Goal: Task Accomplishment & Management: Manage account settings

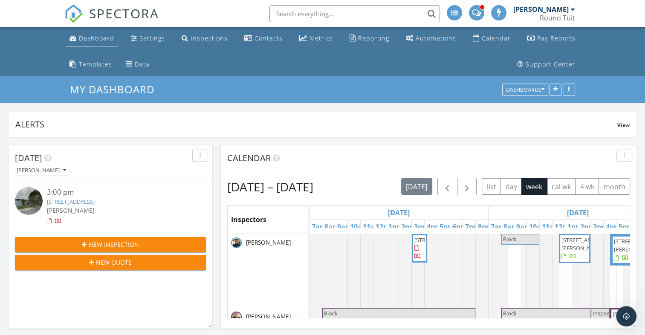
click at [99, 40] on div "Dashboard" at bounding box center [96, 38] width 35 height 8
click at [207, 43] on link "Inspections" at bounding box center [204, 39] width 53 height 16
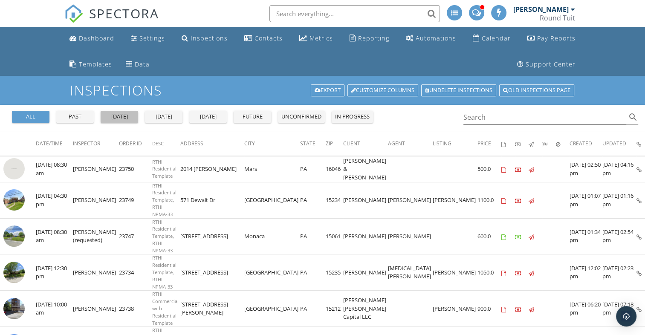
click at [125, 116] on div "[DATE]" at bounding box center [119, 116] width 31 height 9
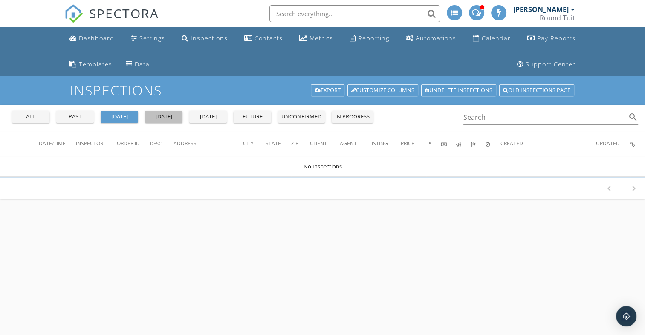
click at [159, 117] on div "[DATE]" at bounding box center [163, 116] width 31 height 9
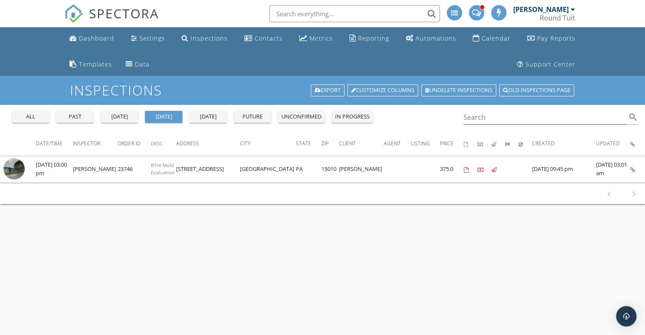
click at [205, 128] on div "all past [DATE] [DATE] [DATE] future unconfirmed in progress Search search" at bounding box center [322, 118] width 645 height 27
click at [76, 116] on div "past" at bounding box center [75, 116] width 31 height 9
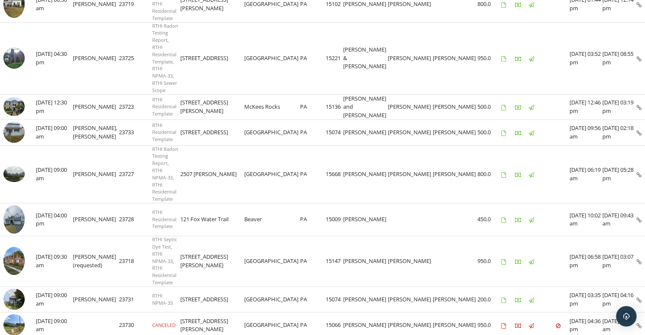
scroll to position [791, 0]
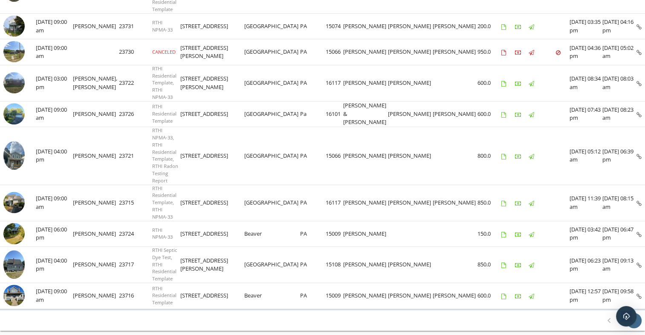
click at [631, 315] on icon "chevron_right" at bounding box center [633, 320] width 10 height 10
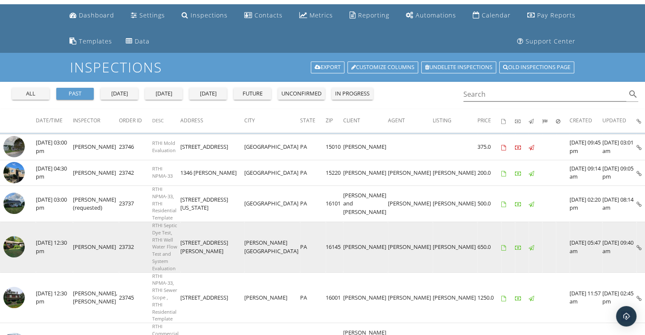
scroll to position [0, 0]
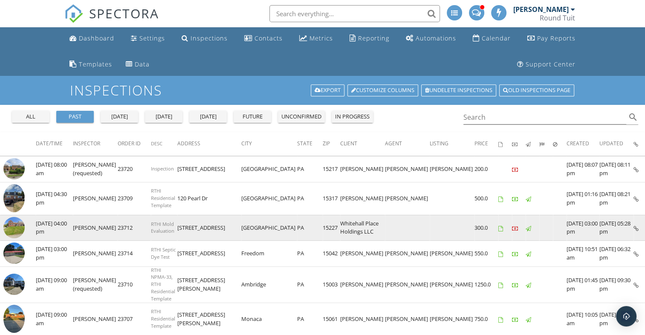
click at [11, 229] on img at bounding box center [13, 227] width 21 height 21
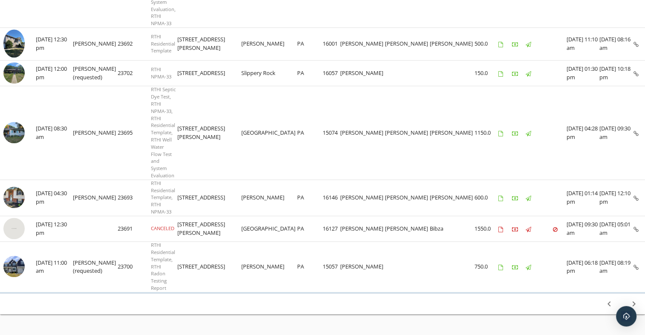
scroll to position [941, 0]
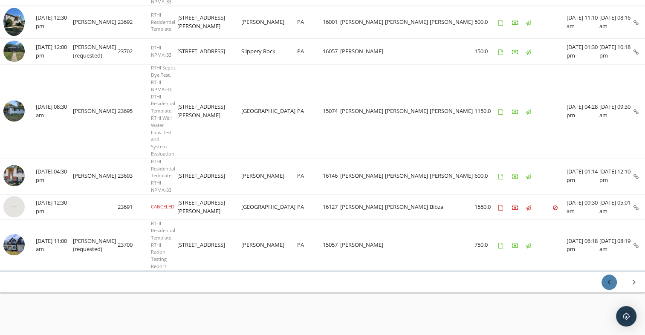
click at [610, 280] on icon "chevron_left" at bounding box center [609, 282] width 10 height 10
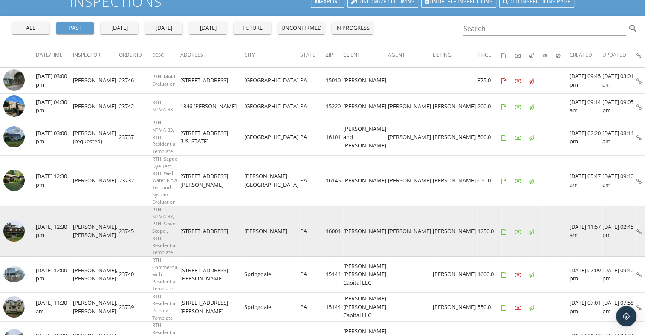
scroll to position [88, 0]
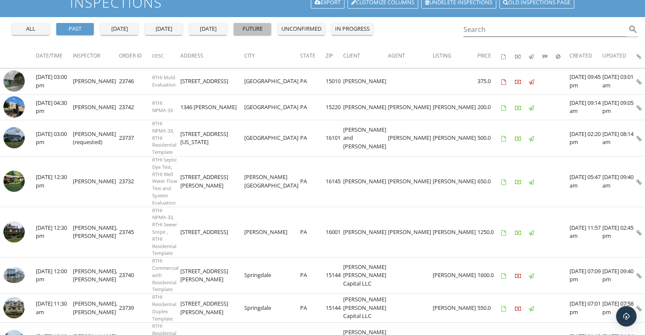
click at [263, 31] on div "future" at bounding box center [252, 29] width 31 height 9
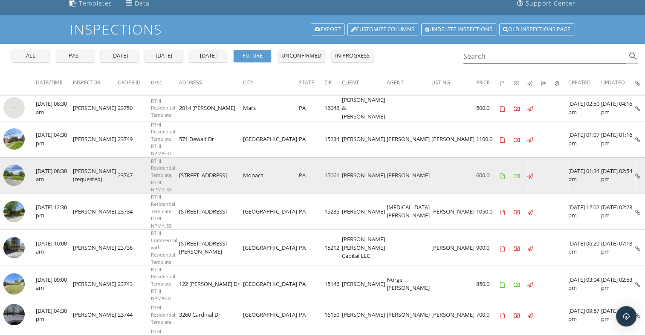
scroll to position [62, 0]
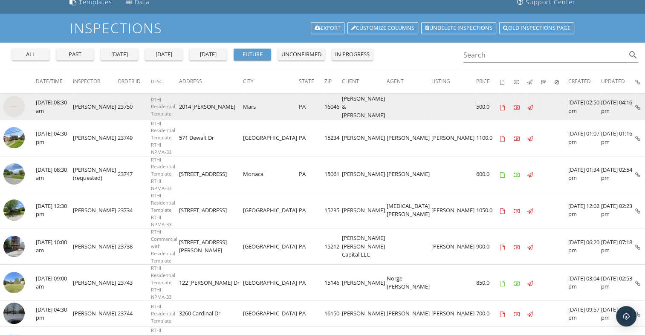
click at [13, 106] on img at bounding box center [13, 106] width 21 height 21
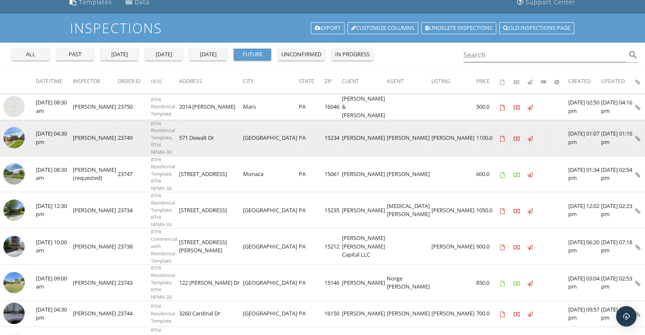
click at [17, 130] on img at bounding box center [13, 137] width 21 height 21
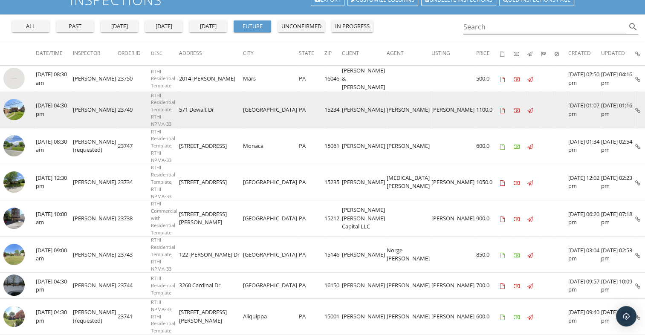
scroll to position [0, 0]
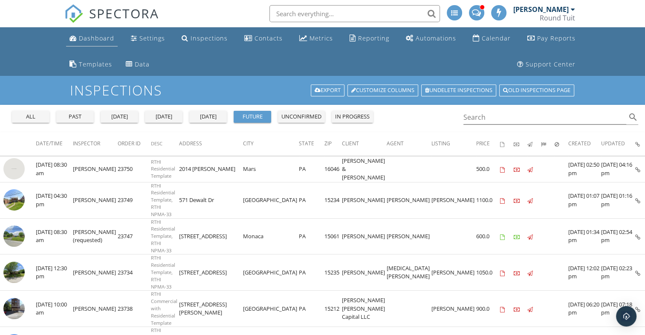
click at [93, 40] on div "Dashboard" at bounding box center [96, 38] width 35 height 8
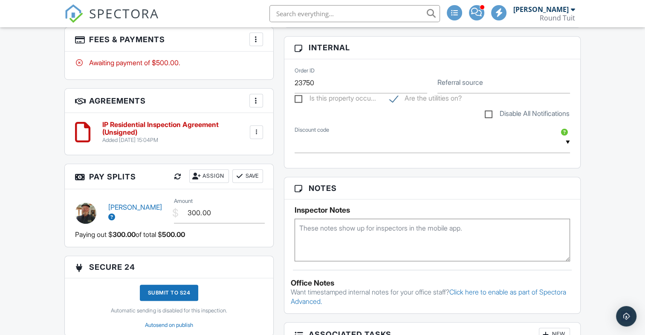
scroll to position [552, 0]
click at [476, 78] on label "Referral source" at bounding box center [460, 82] width 46 height 9
click at [476, 78] on input "Referral source" at bounding box center [503, 82] width 133 height 21
type input "Previous Client"
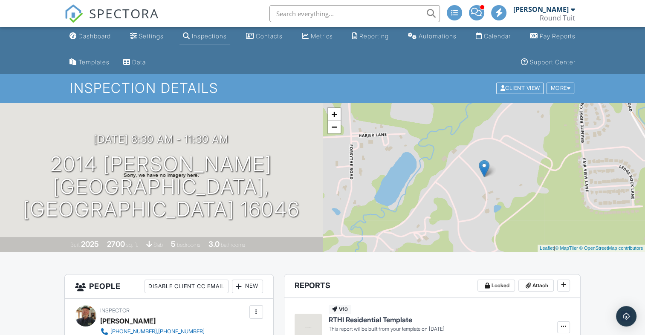
scroll to position [3, 0]
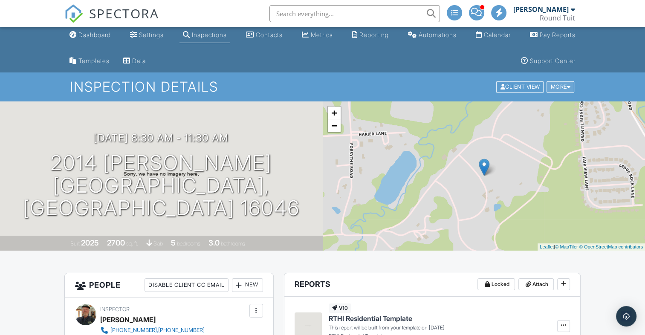
click at [566, 84] on div at bounding box center [568, 87] width 4 height 6
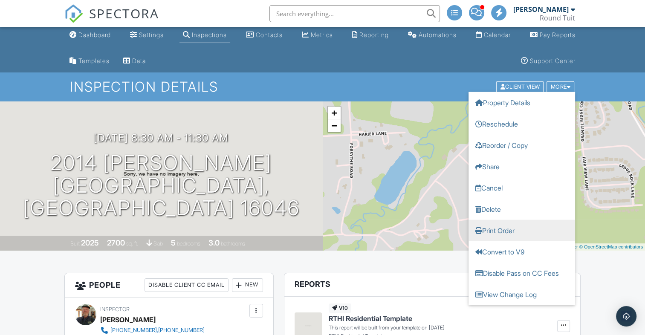
click at [498, 231] on link "Print Order" at bounding box center [521, 230] width 107 height 21
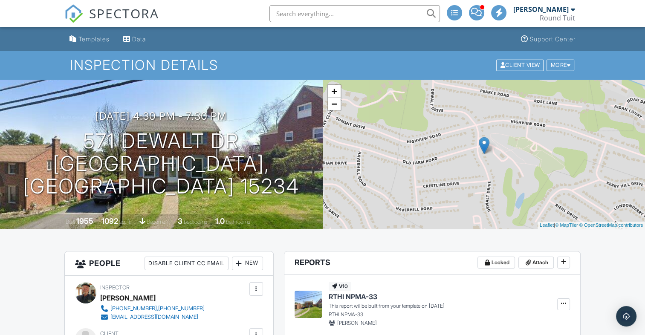
scroll to position [25, 0]
click at [556, 66] on div "More" at bounding box center [560, 66] width 28 height 12
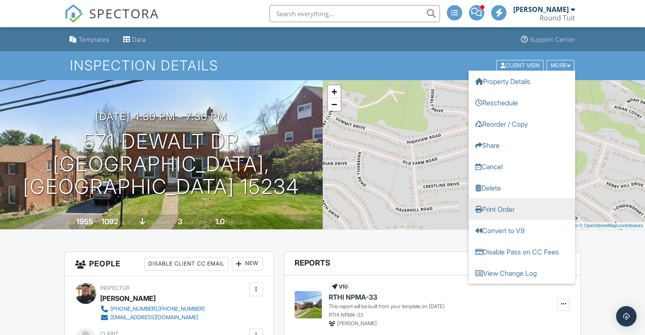
click at [506, 207] on link "Print Order" at bounding box center [521, 209] width 107 height 21
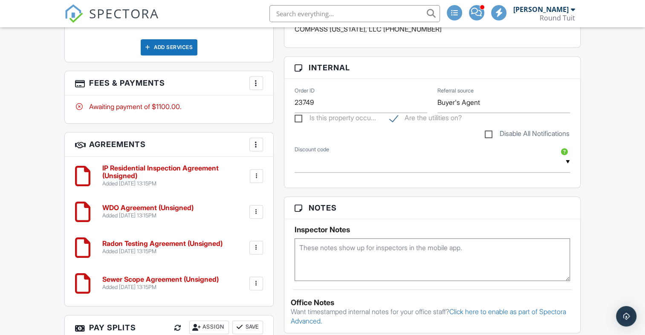
scroll to position [666, 0]
click at [310, 250] on textarea at bounding box center [431, 259] width 275 height 43
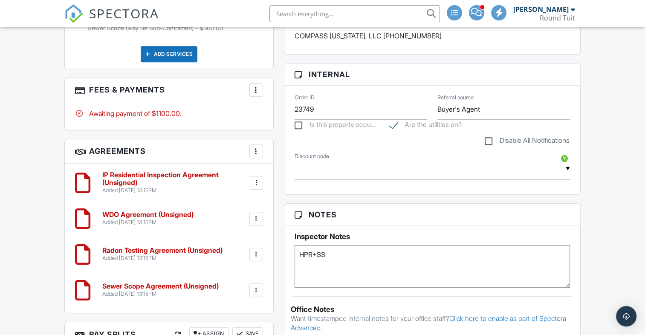
scroll to position [660, 0]
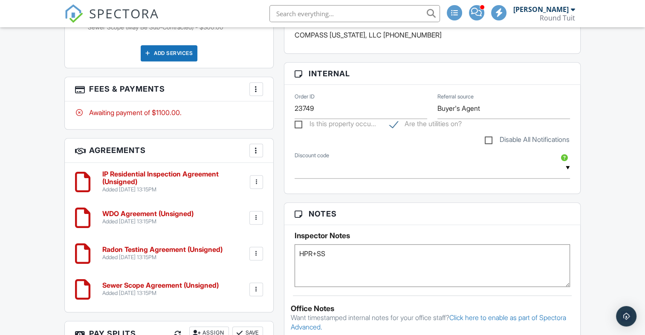
type textarea "HPR+SS"
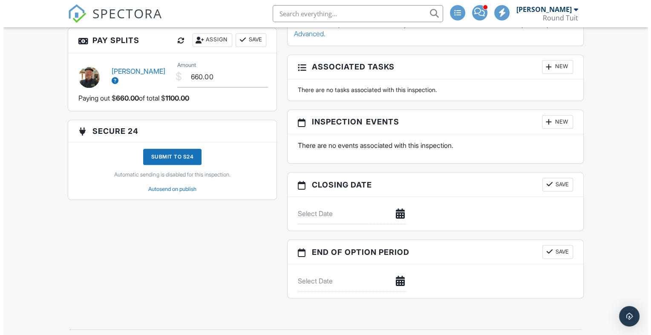
scroll to position [954, 0]
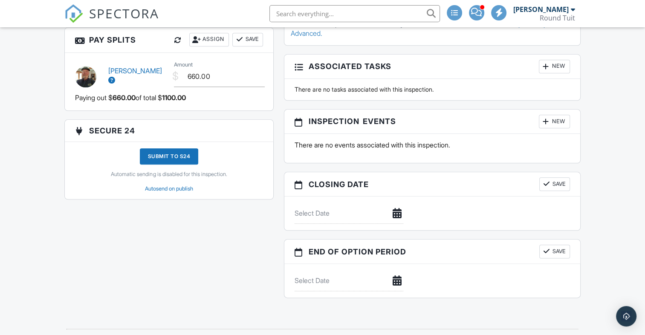
click at [548, 122] on div at bounding box center [546, 121] width 9 height 9
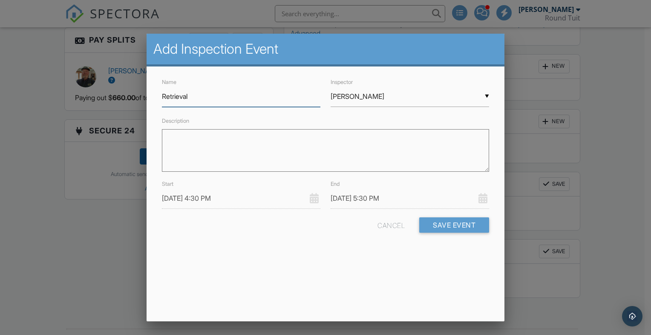
type input "Retrieval"
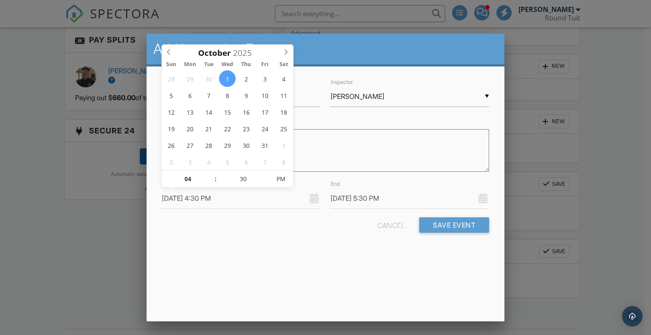
click at [172, 198] on input "10/01/2025 4:30 PM" at bounding box center [241, 198] width 159 height 21
type input "10/03/2025 4:30 PM"
type input "10/03/2025 5:30 PM"
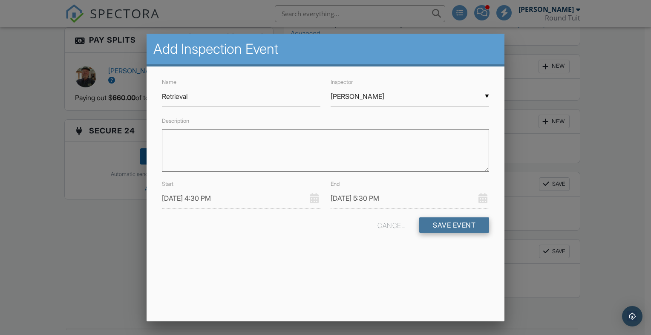
click at [448, 226] on button "Save Event" at bounding box center [454, 224] width 70 height 15
